Goal: Task Accomplishment & Management: Manage account settings

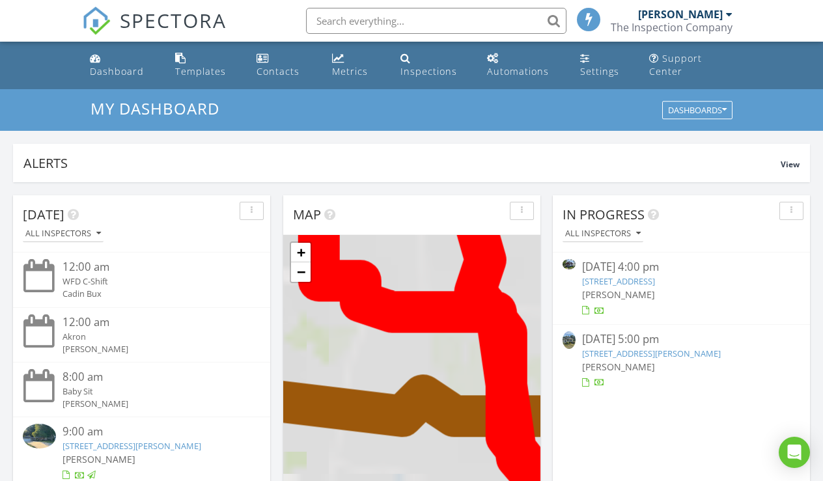
scroll to position [1186, 824]
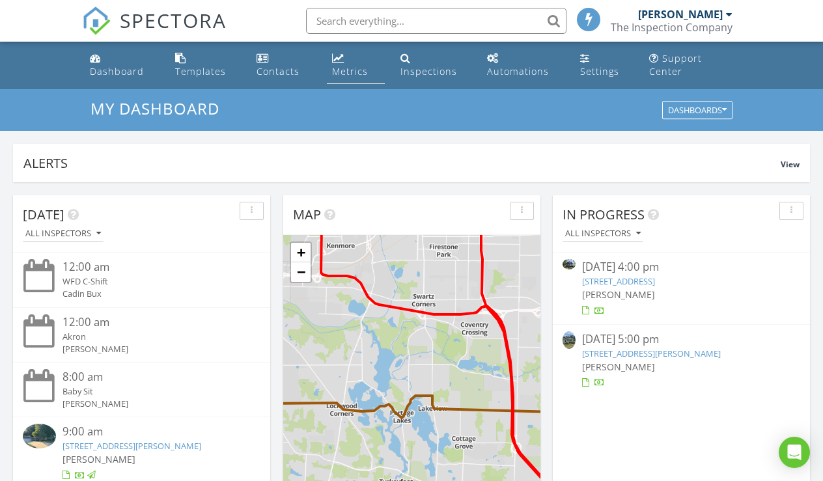
click at [354, 72] on div "Metrics" at bounding box center [350, 71] width 36 height 12
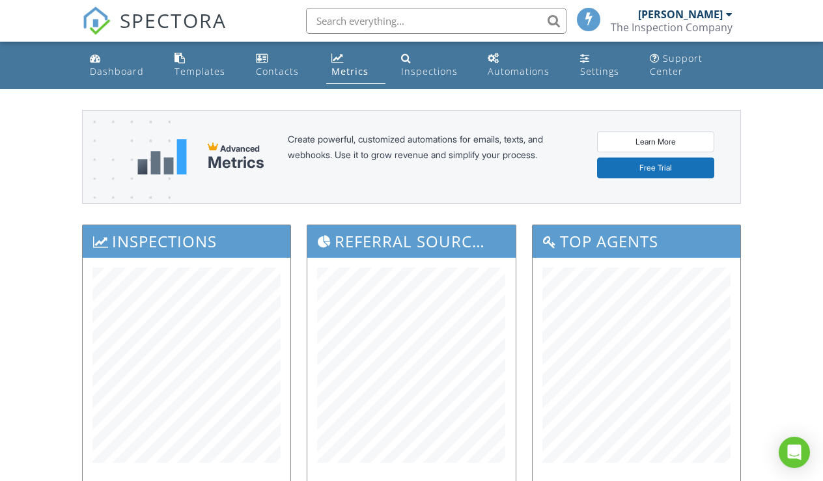
click at [107, 15] on img at bounding box center [96, 21] width 29 height 29
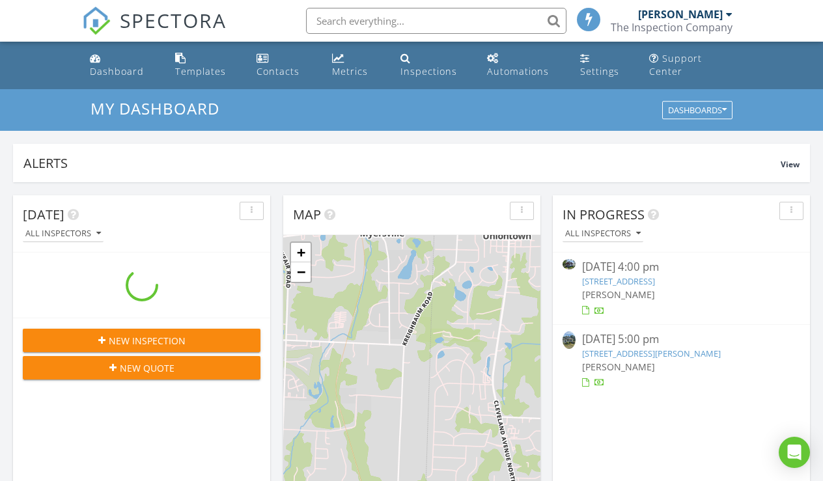
scroll to position [1186, 824]
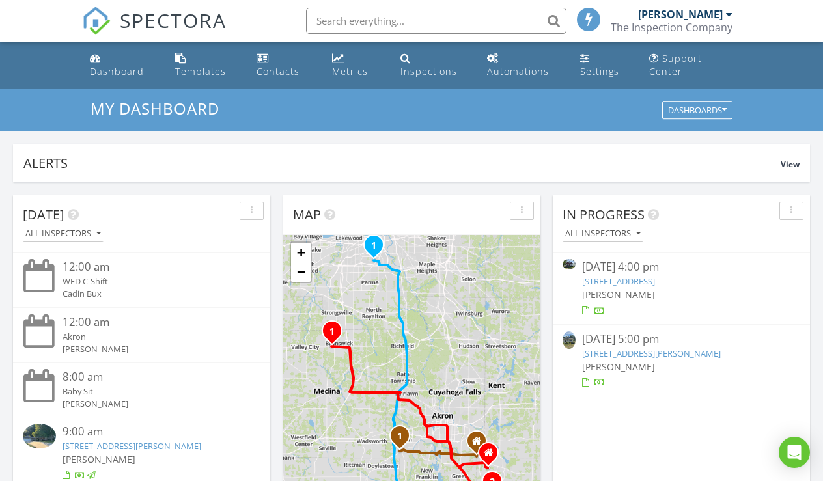
click at [104, 21] on img at bounding box center [96, 21] width 29 height 29
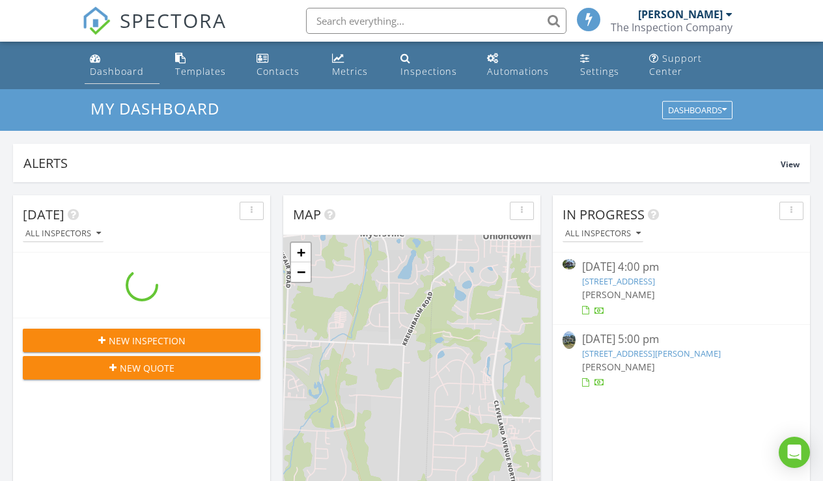
scroll to position [1186, 824]
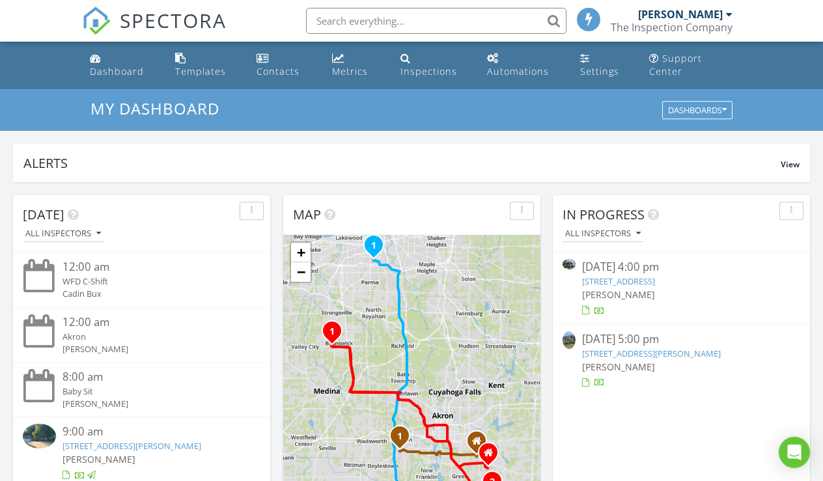
click at [95, 16] on img at bounding box center [96, 21] width 29 height 29
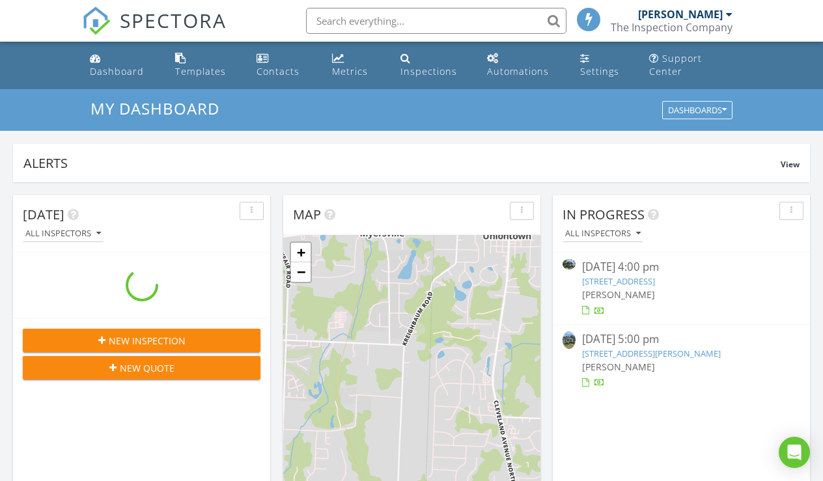
scroll to position [1186, 824]
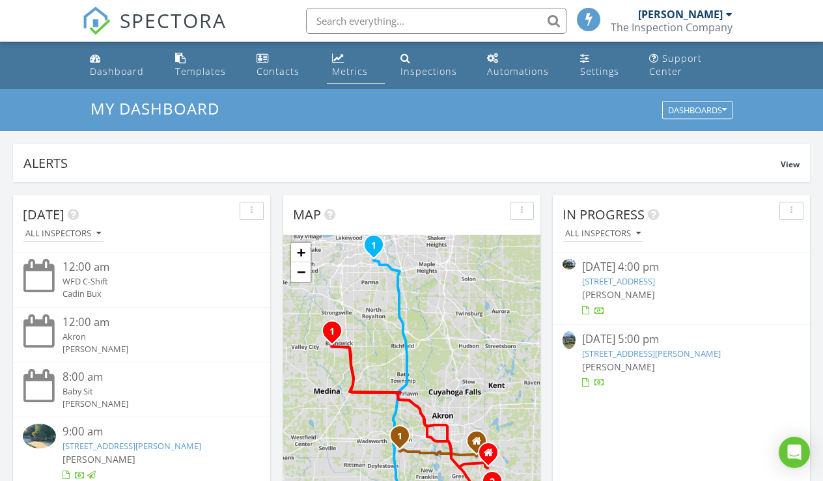
click at [333, 63] on div "Metrics" at bounding box center [338, 58] width 12 height 10
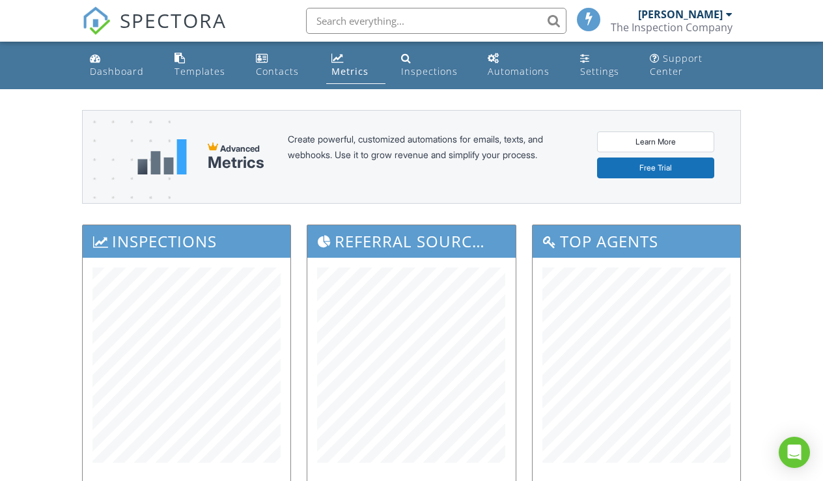
click at [92, 13] on img at bounding box center [96, 21] width 29 height 29
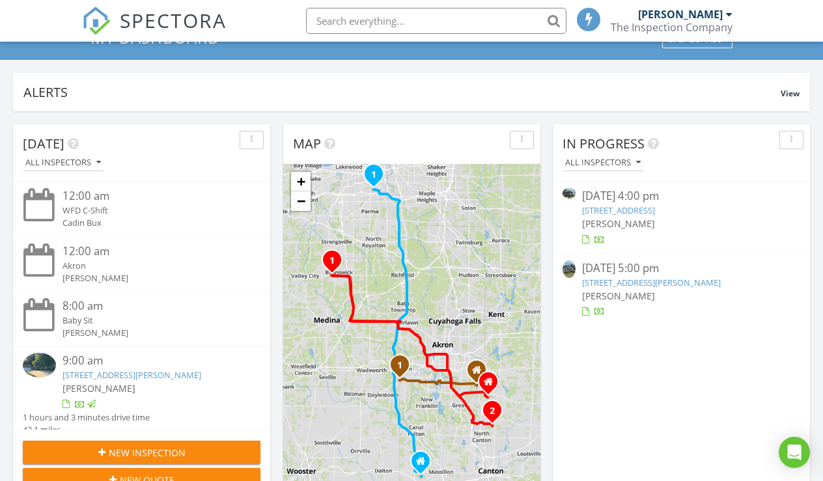
scroll to position [63, 0]
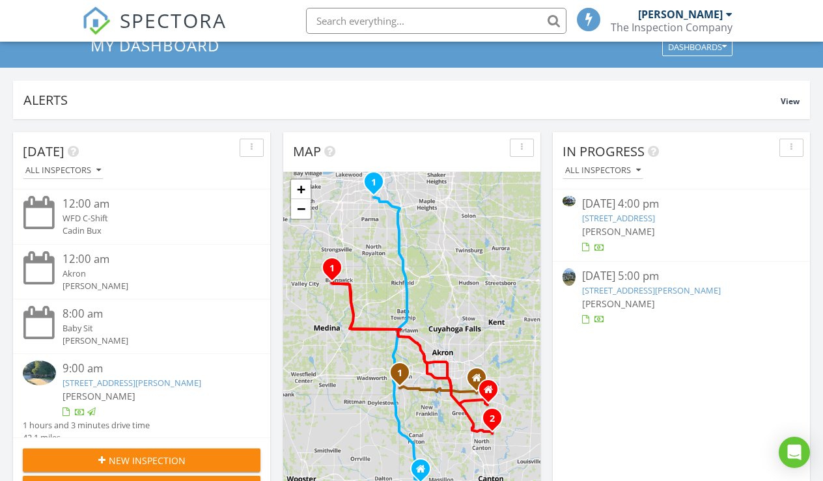
click at [94, 16] on img at bounding box center [96, 21] width 29 height 29
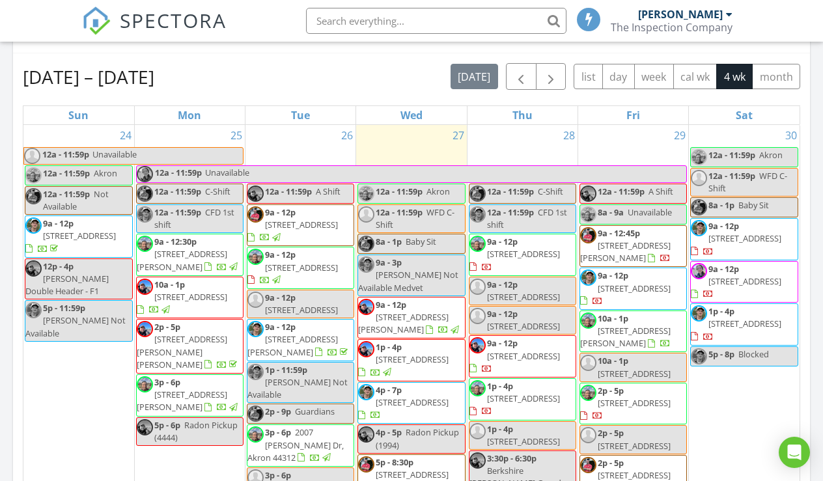
scroll to position [23, 0]
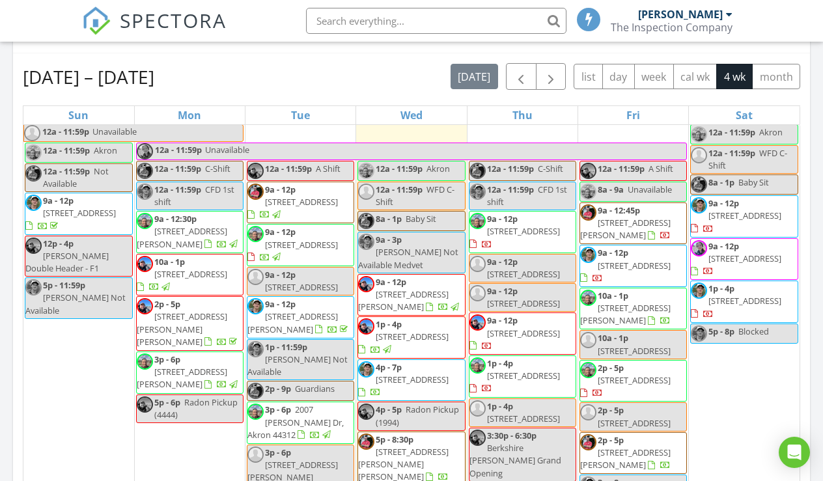
click at [524, 232] on span "3393 Friendsville Rd , Wooster 44691" at bounding box center [523, 231] width 73 height 12
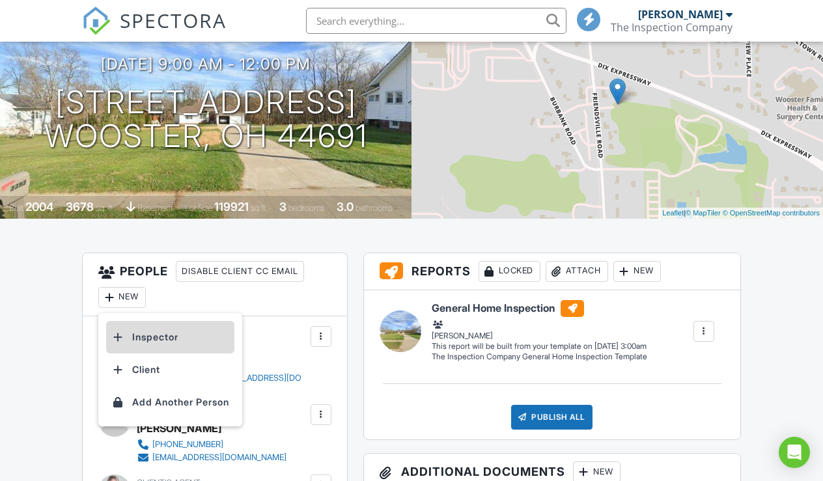
click at [144, 343] on li "Inspector" at bounding box center [170, 337] width 128 height 33
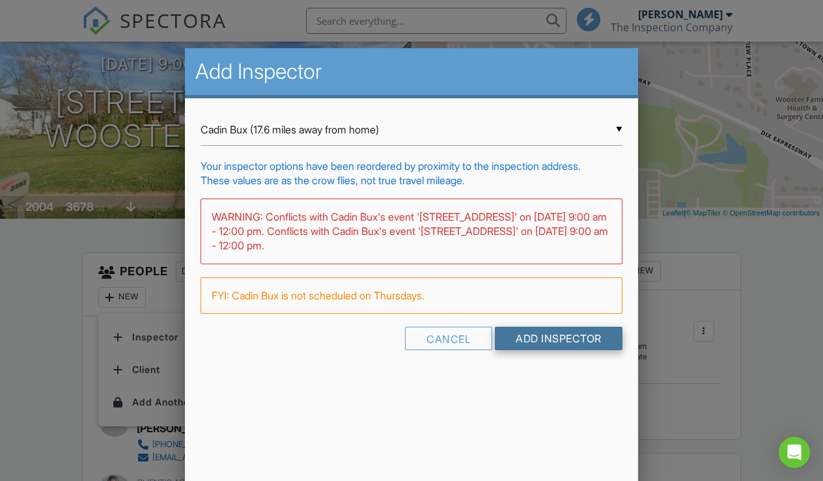
click at [534, 337] on input "Add Inspector" at bounding box center [559, 338] width 128 height 23
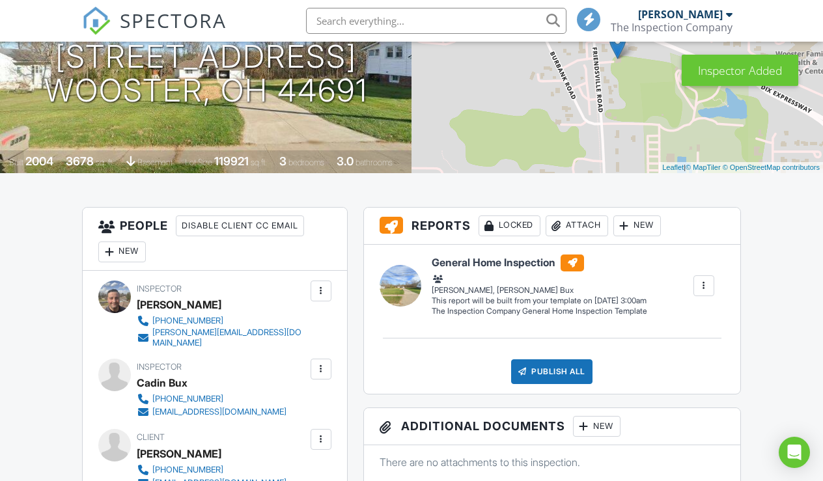
scroll to position [188, 0]
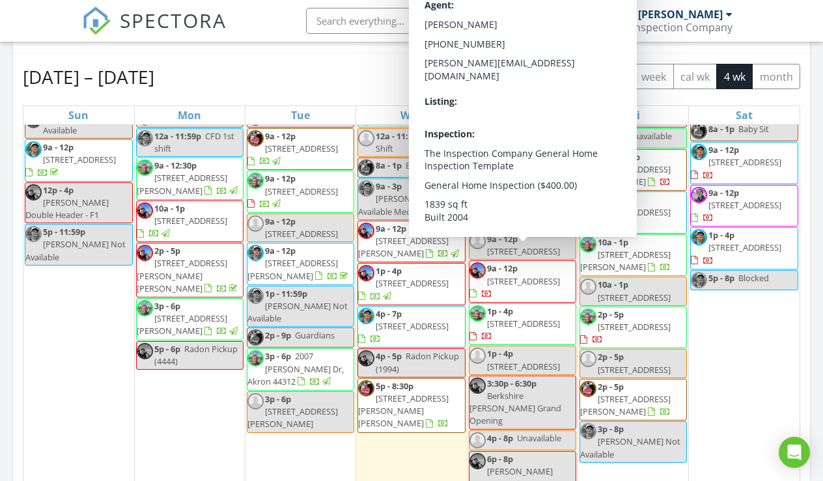
scroll to position [76, 0]
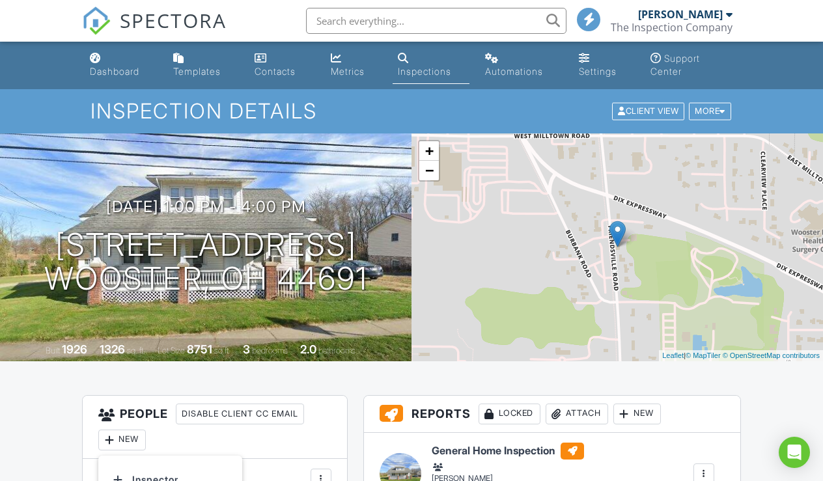
scroll to position [249, 0]
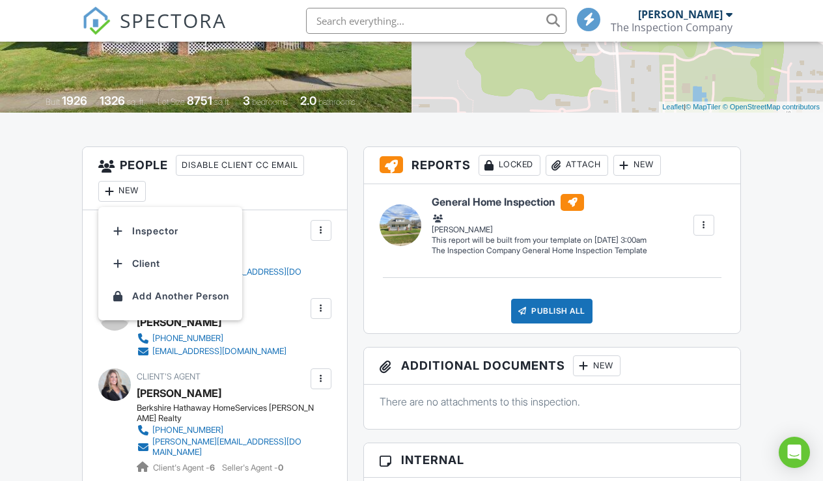
click at [143, 320] on div "[PERSON_NAME]" at bounding box center [179, 323] width 85 height 20
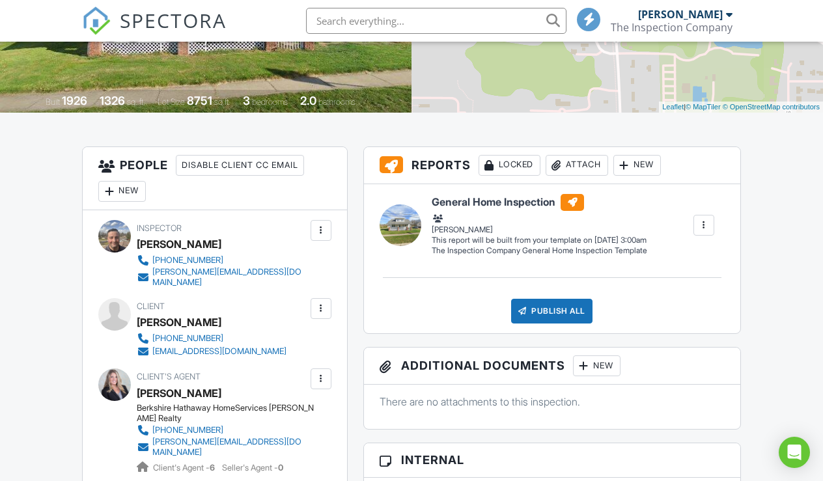
scroll to position [0, 0]
click at [145, 313] on div "[PERSON_NAME]" at bounding box center [179, 323] width 85 height 20
click at [123, 299] on div at bounding box center [114, 314] width 33 height 33
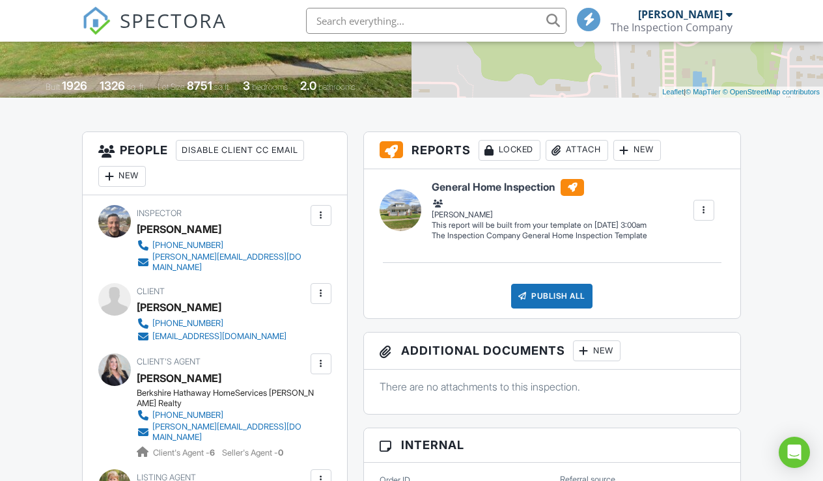
scroll to position [265, 0]
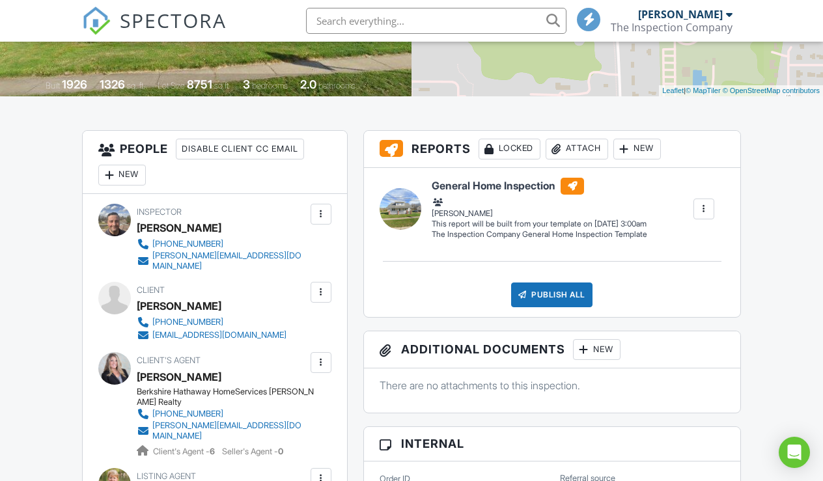
click at [107, 169] on div at bounding box center [109, 175] width 13 height 13
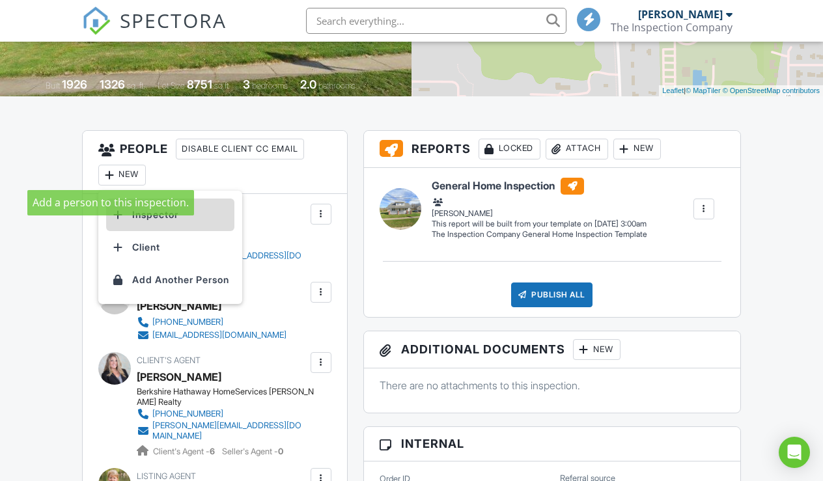
click at [162, 210] on li "Inspector" at bounding box center [170, 215] width 128 height 33
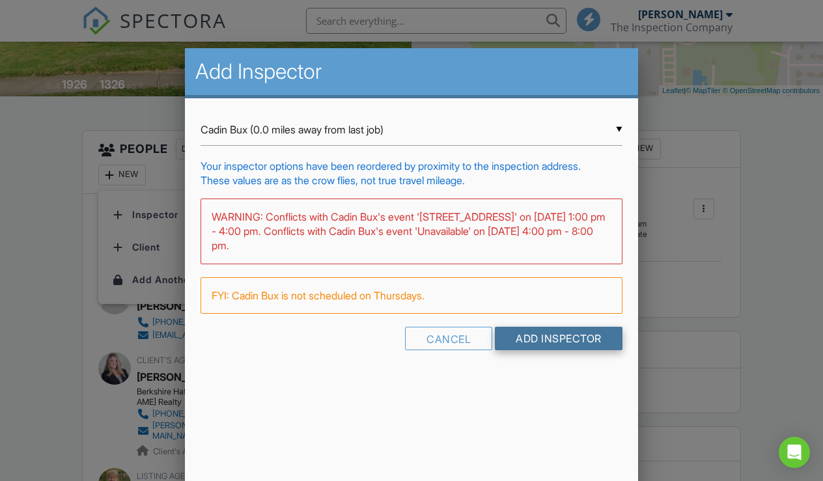
click at [543, 335] on input "Add Inspector" at bounding box center [559, 338] width 128 height 23
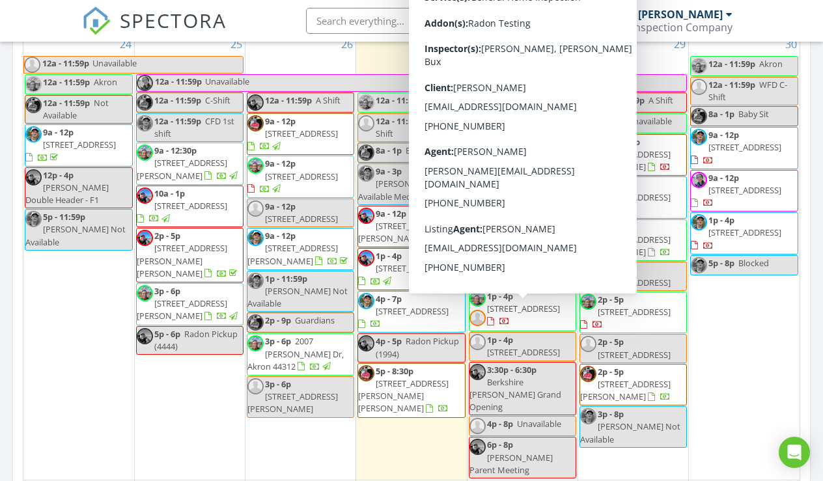
scroll to position [540, 0]
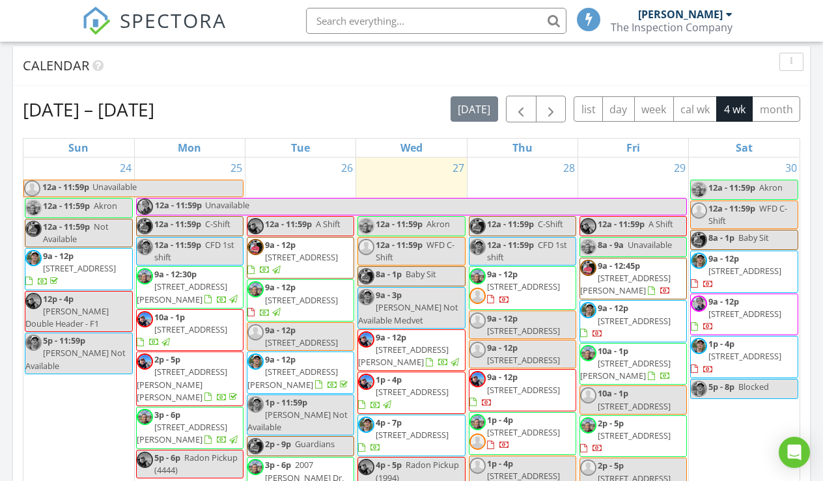
click at [642, 357] on span "710 Berkshire Dr, Medina 44256" at bounding box center [625, 369] width 91 height 24
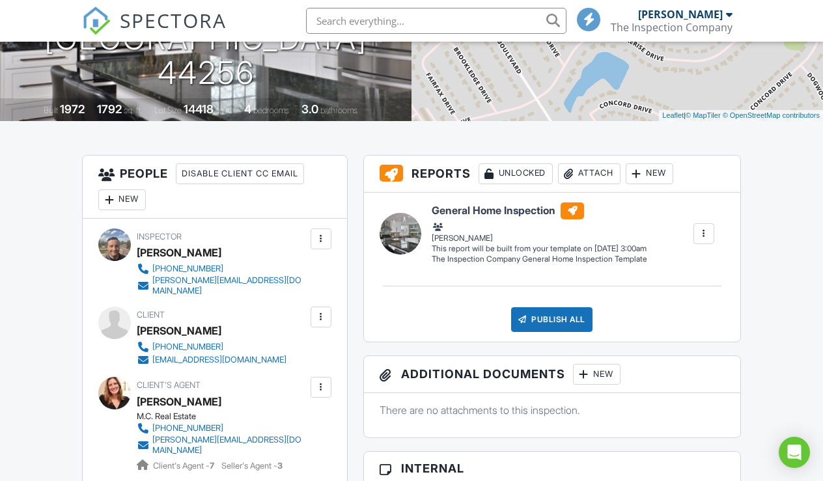
click at [128, 204] on div "New" at bounding box center [122, 199] width 48 height 21
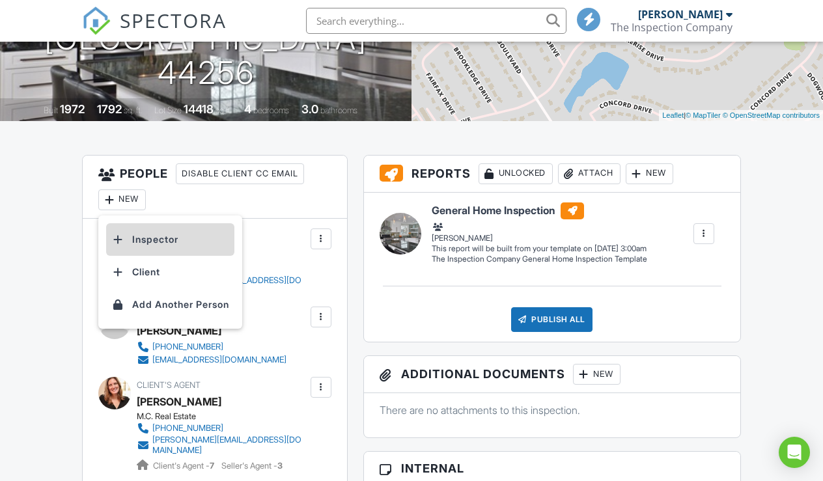
click at [141, 232] on li "Inspector" at bounding box center [170, 239] width 128 height 33
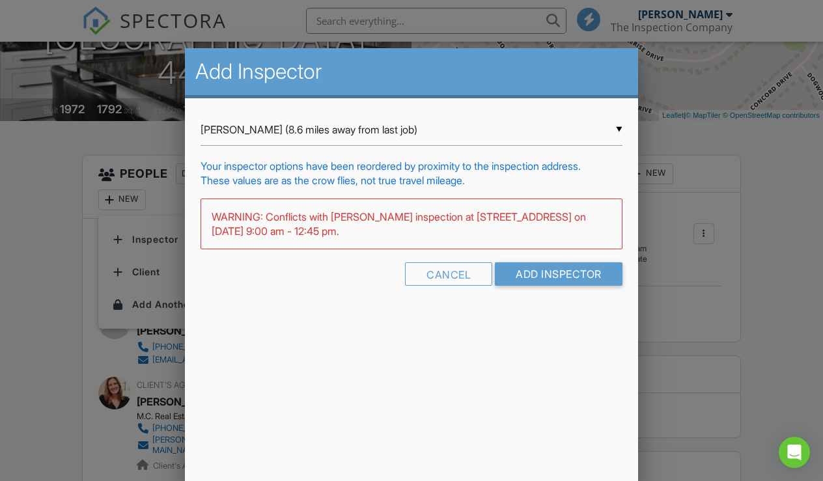
click at [281, 133] on div "▼ Andrew Armstrong (8.6 miles away from last job) Andrew Armstrong (8.6 miles a…" at bounding box center [411, 130] width 421 height 32
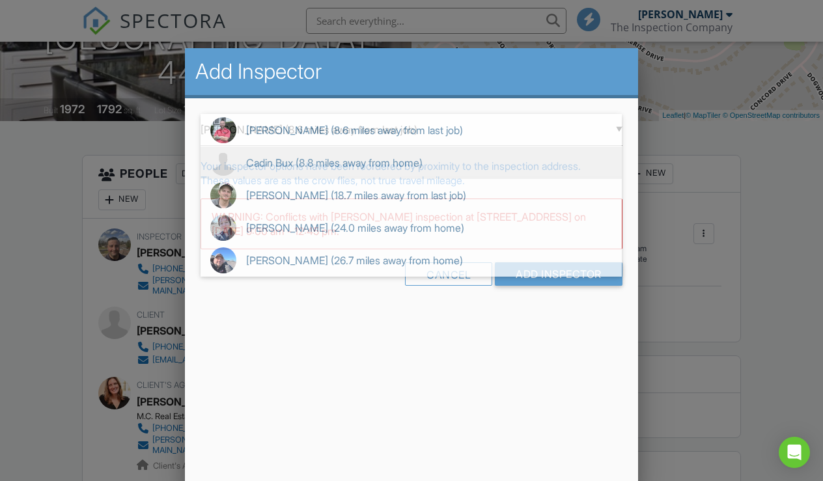
click at [281, 162] on span "Cadin Bux (8.8 miles away from home)" at bounding box center [411, 163] width 421 height 33
type input "Cadin Bux (8.8 miles away from home)"
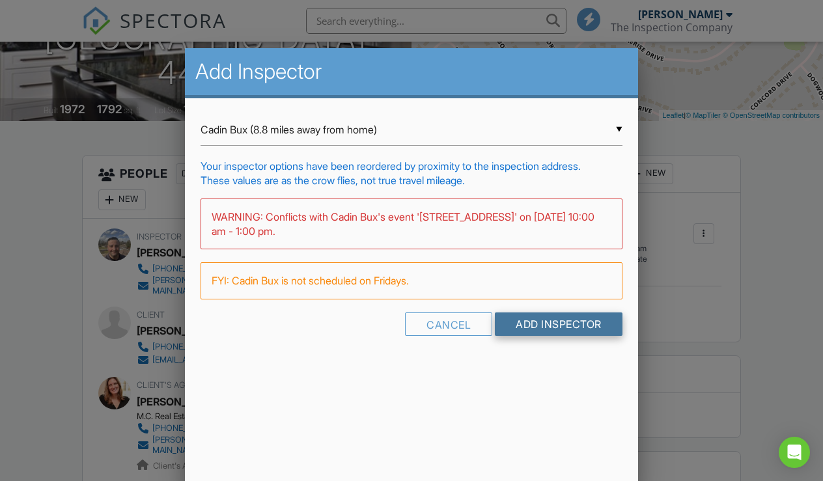
click at [522, 318] on input "Add Inspector" at bounding box center [559, 324] width 128 height 23
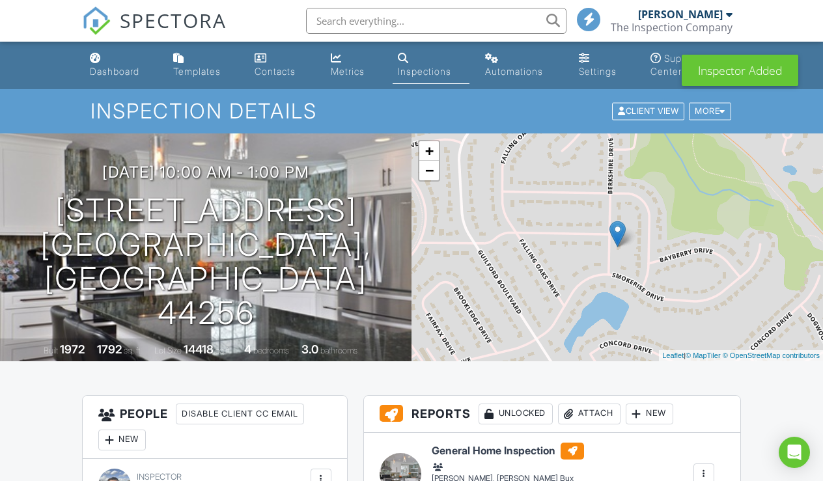
click at [81, 14] on nav "SPECTORA Ryan Hosch The Inspection Company Role: Inspector Dashboard New Inspec…" at bounding box center [411, 21] width 823 height 42
click at [95, 17] on img at bounding box center [96, 21] width 29 height 29
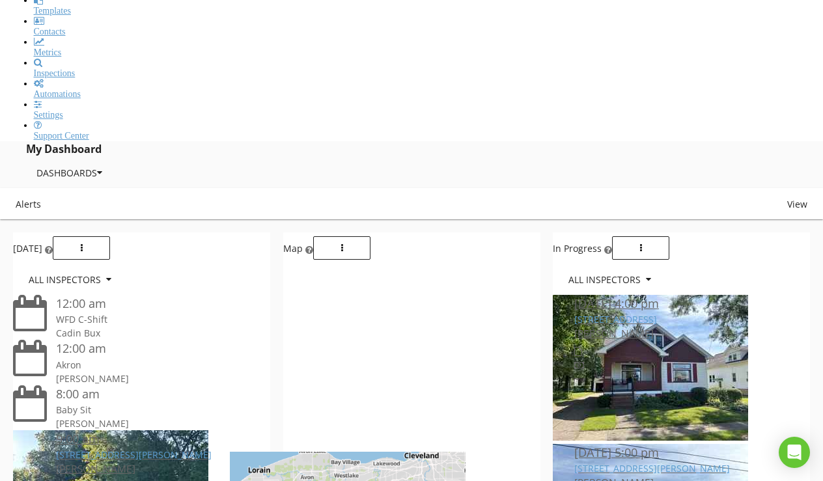
scroll to position [186, 0]
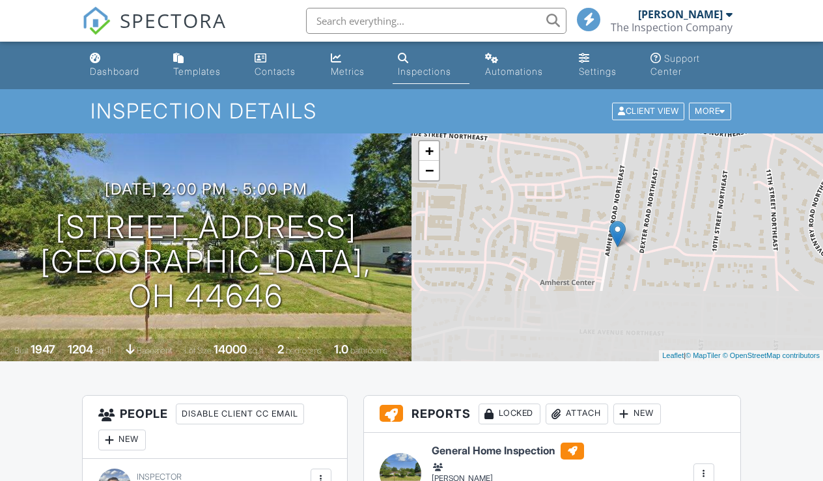
click at [128, 430] on div "New" at bounding box center [122, 440] width 48 height 21
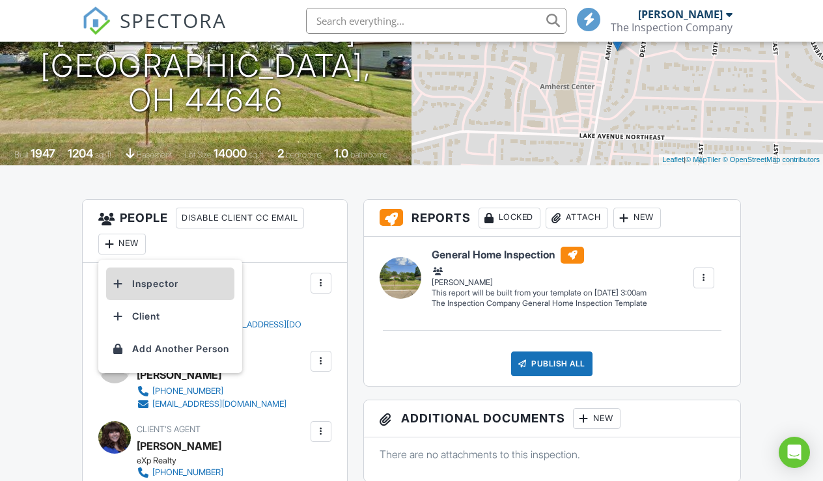
scroll to position [196, 0]
click at [161, 291] on li "Inspector" at bounding box center [170, 284] width 128 height 33
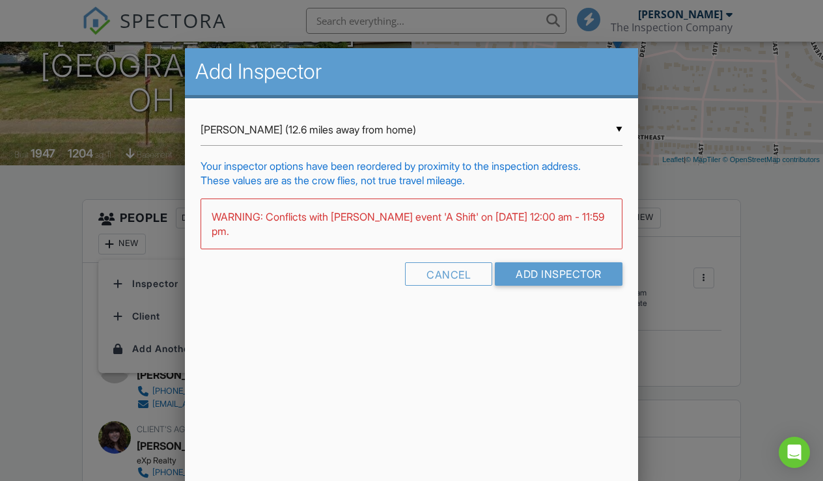
click at [246, 126] on div "▼ Ryan Hosch (12.6 miles away from home) Ryan Hosch (12.6 miles away from home)…" at bounding box center [411, 130] width 421 height 32
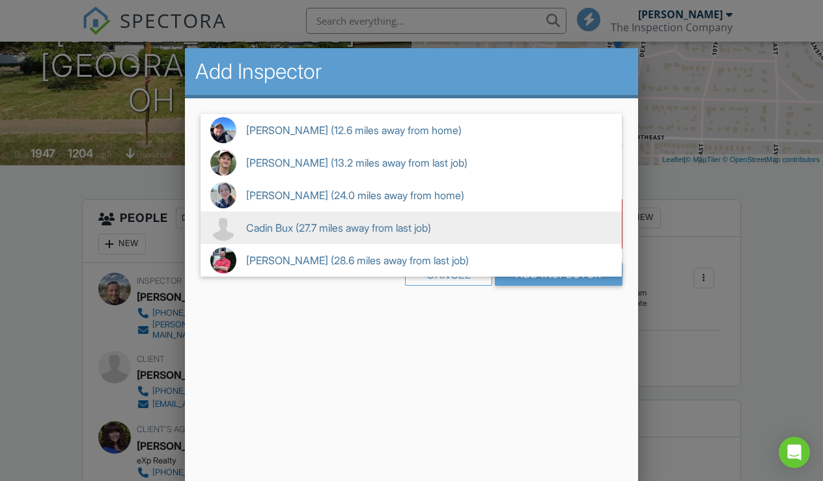
click at [278, 223] on span "Cadin Bux (27.7 miles away from last job)" at bounding box center [411, 228] width 421 height 33
type input "Cadin Bux (27.7 miles away from last job)"
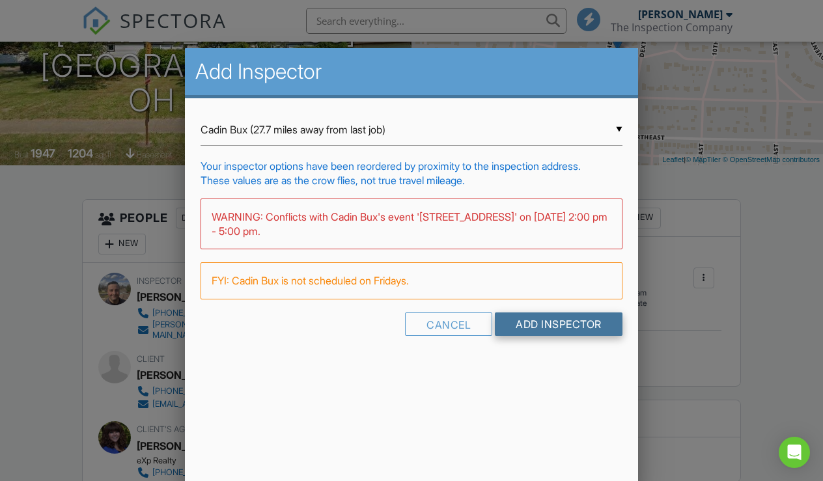
click at [534, 323] on input "Add Inspector" at bounding box center [559, 324] width 128 height 23
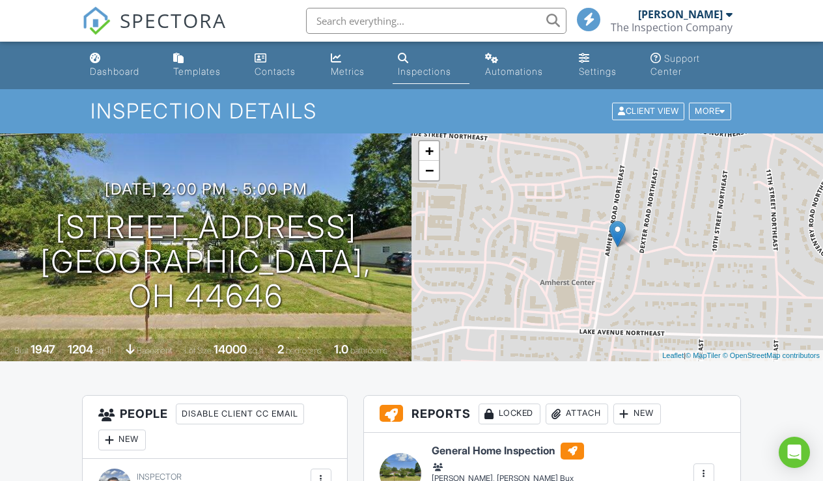
click at [96, 27] on img at bounding box center [96, 21] width 29 height 29
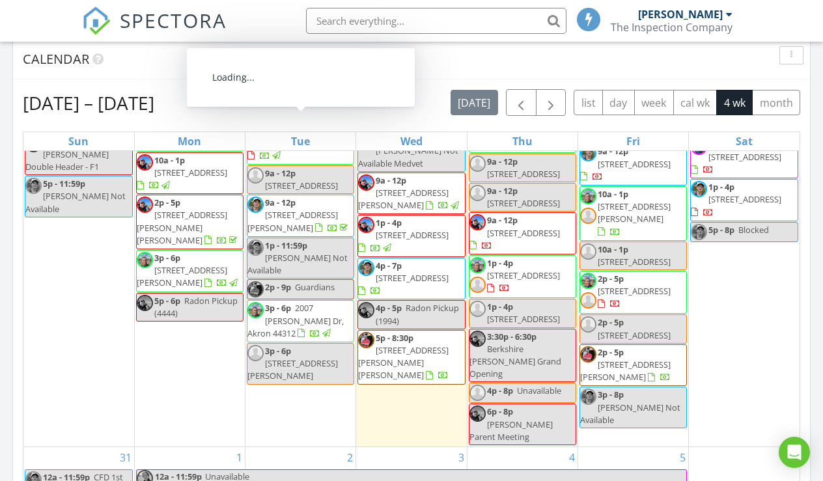
scroll to position [176, 0]
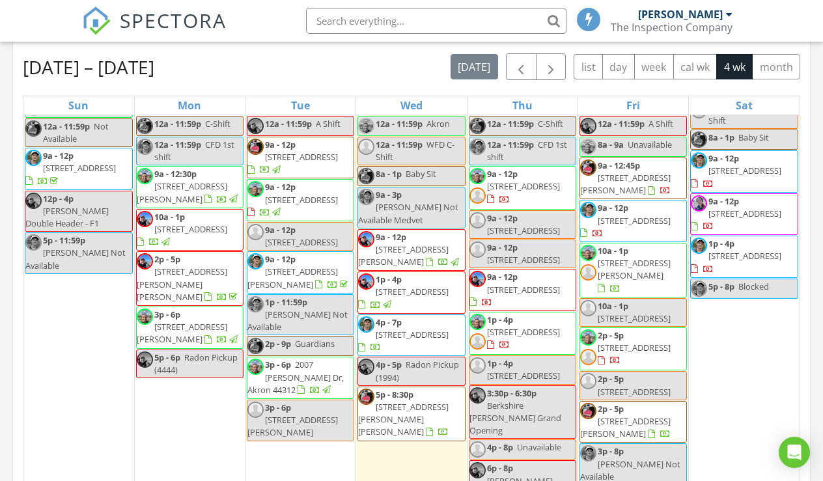
scroll to position [68, 0]
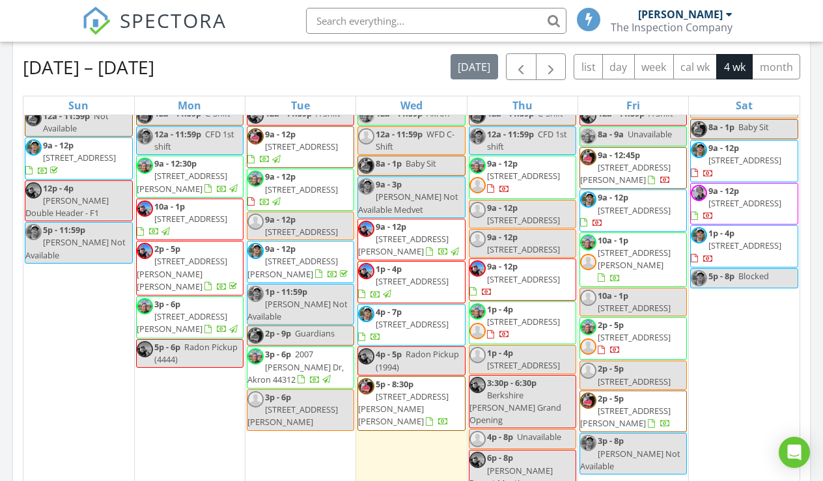
click at [557, 216] on div "9a - 12p 3393 Friendsville Rd , Wooster, OH 44691" at bounding box center [522, 214] width 106 height 25
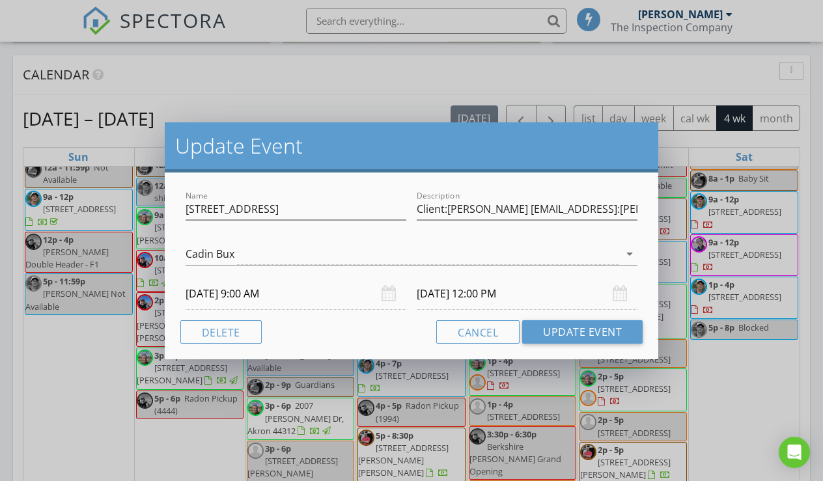
scroll to position [530, 0]
click at [210, 328] on button "Delete" at bounding box center [220, 331] width 81 height 23
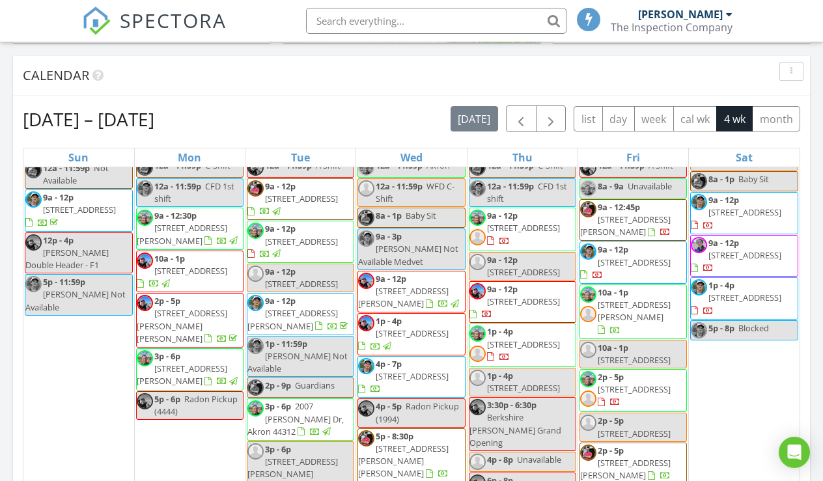
scroll to position [0, 0]
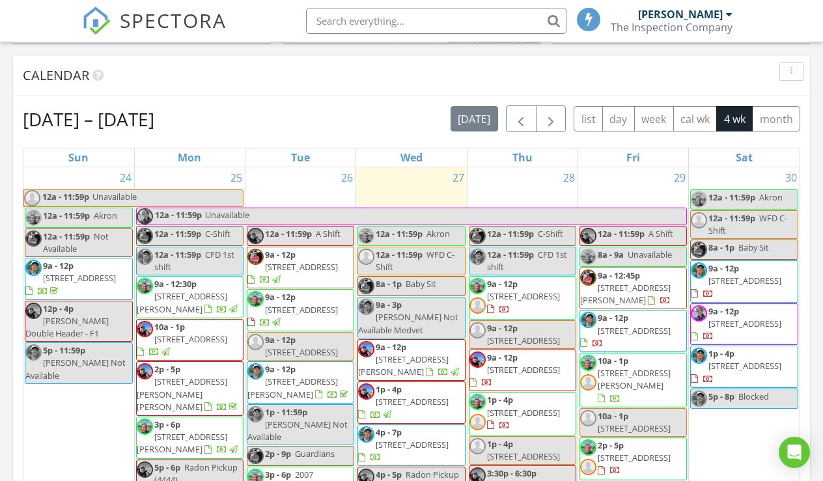
click at [496, 335] on span "3393 Friendsville Rd, Wooster, OH 44691" at bounding box center [523, 341] width 73 height 12
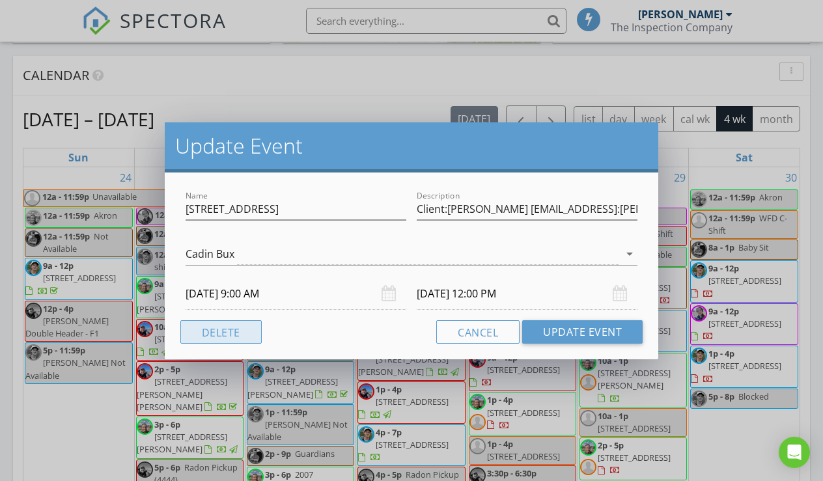
click at [245, 332] on button "Delete" at bounding box center [220, 331] width 81 height 23
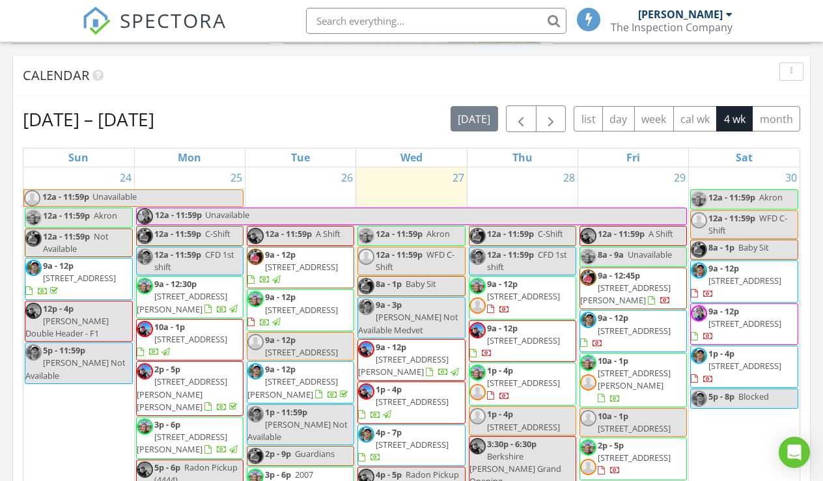
scroll to position [32, 0]
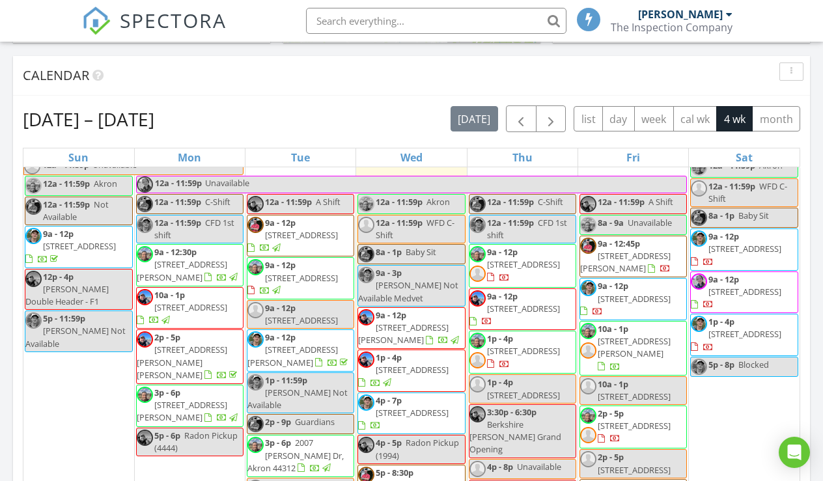
click at [514, 389] on span "3377 Friendsville Rd, Wooster, OH 44691" at bounding box center [523, 395] width 73 height 12
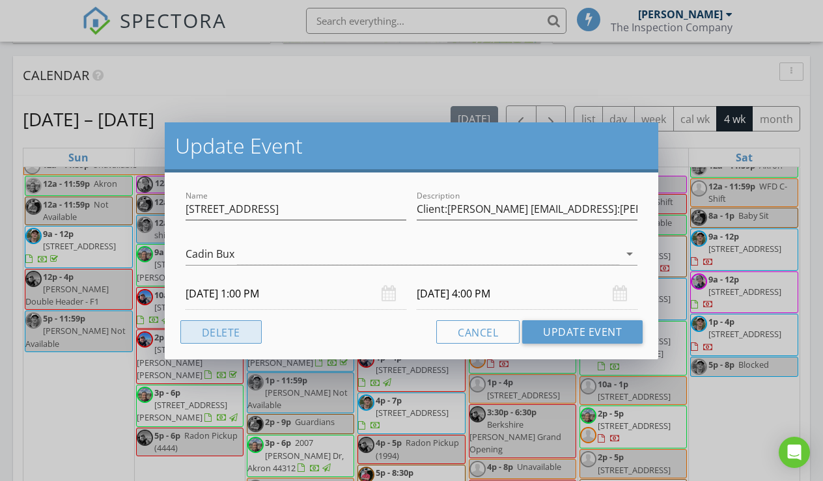
click at [212, 339] on button "Delete" at bounding box center [220, 331] width 81 height 23
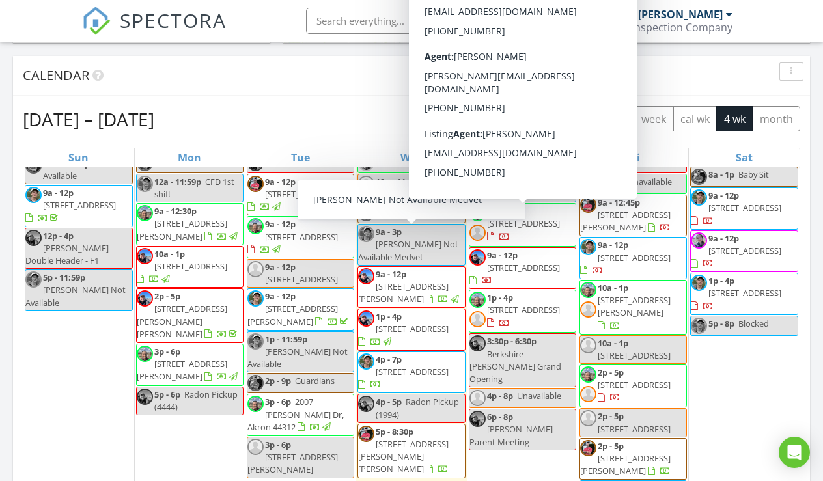
scroll to position [72, 0]
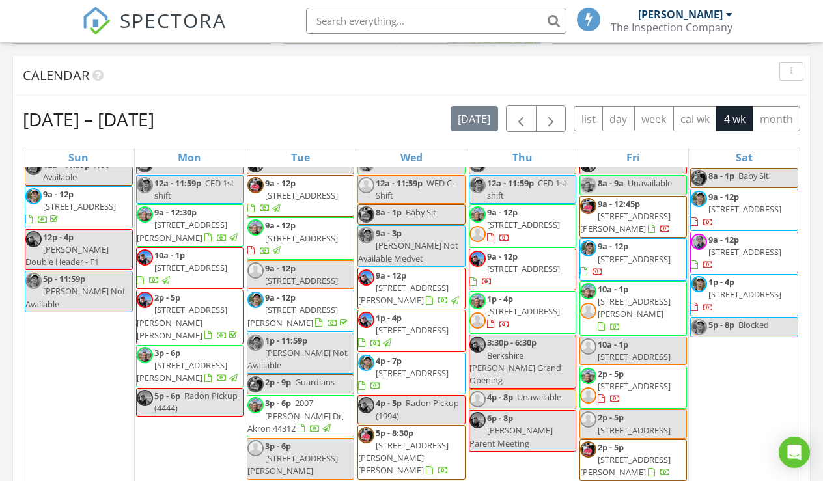
click at [619, 425] on span "1544 Amherst Rd NE, Massillon, OH 44646" at bounding box center [634, 431] width 73 height 12
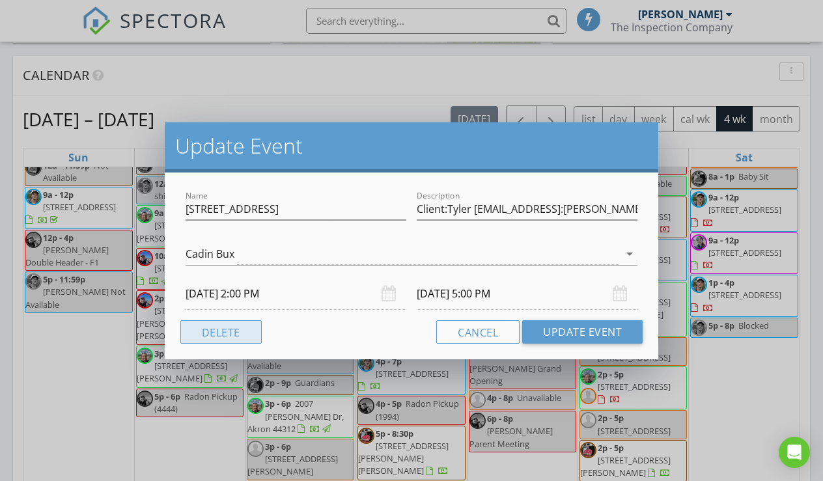
click at [239, 331] on button "Delete" at bounding box center [220, 331] width 81 height 23
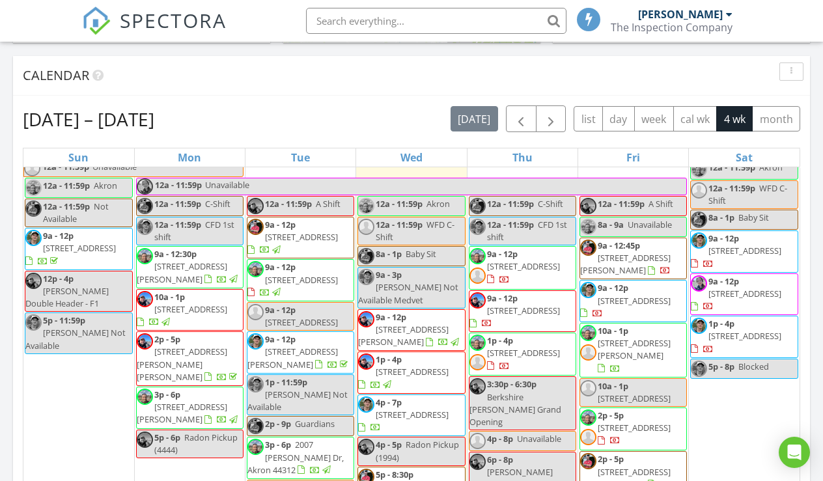
scroll to position [33, 0]
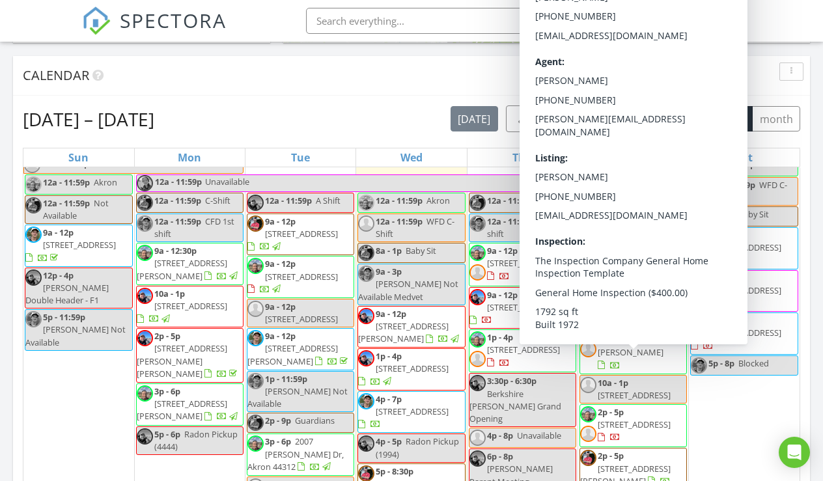
click at [652, 389] on span "710 Berkshire Dr, Medina, OH 44256" at bounding box center [634, 395] width 73 height 12
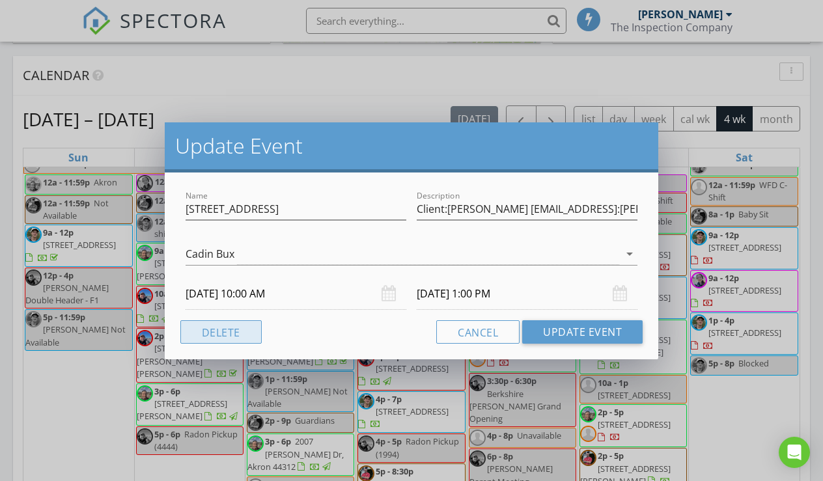
click at [219, 328] on button "Delete" at bounding box center [220, 331] width 81 height 23
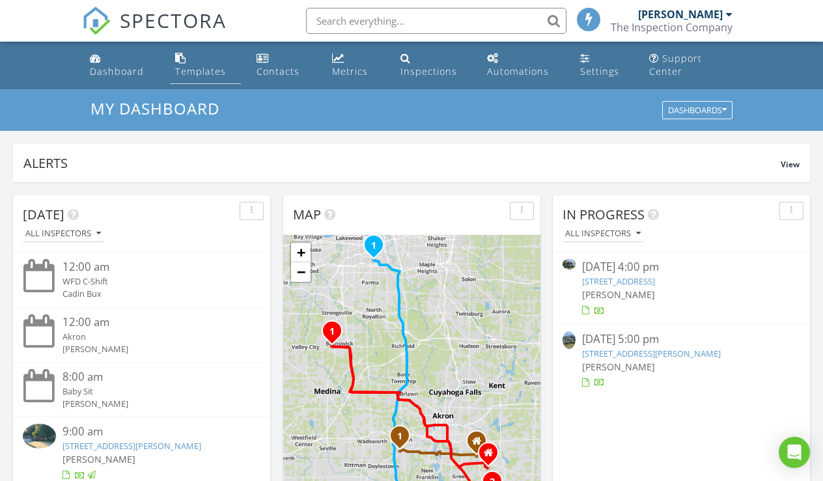
scroll to position [0, 0]
click at [107, 27] on img at bounding box center [96, 21] width 29 height 29
